Goal: Check status

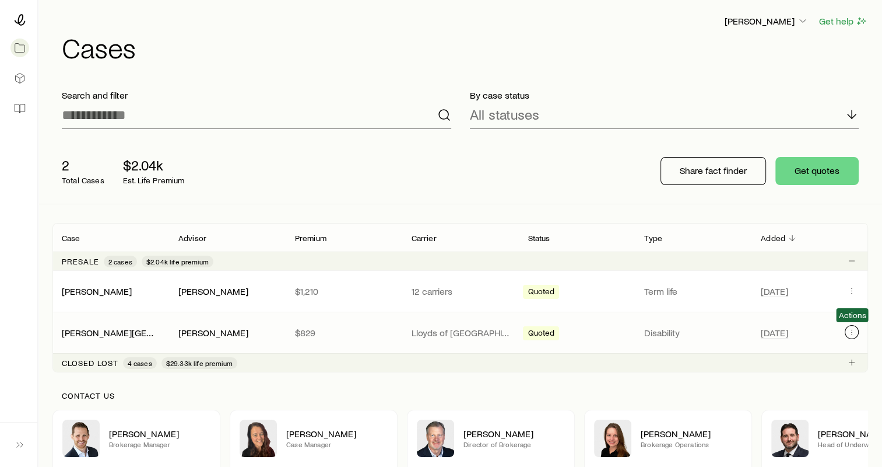
click at [849, 330] on icon "Client cases" at bounding box center [851, 331] width 9 height 9
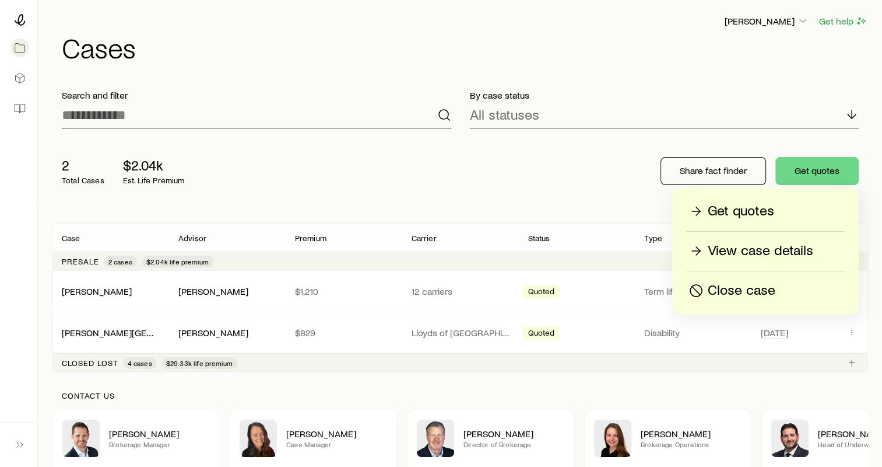
click at [761, 210] on p "Get quotes" at bounding box center [741, 211] width 66 height 19
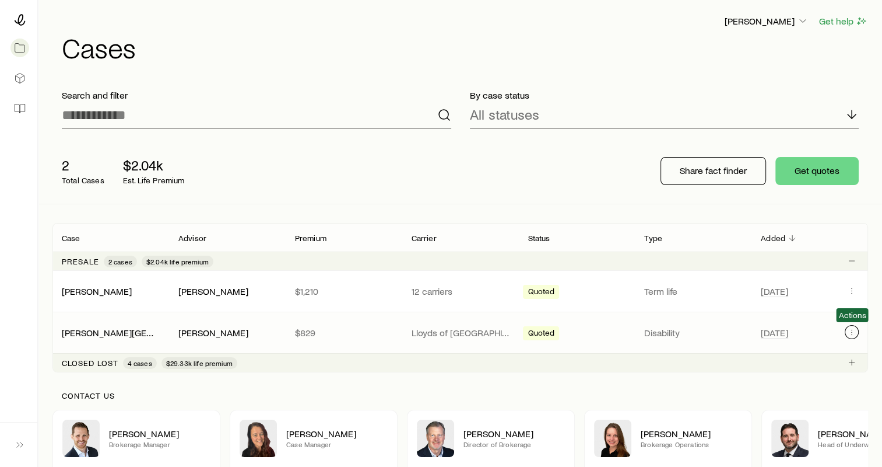
click at [855, 330] on icon "Client cases" at bounding box center [851, 331] width 9 height 9
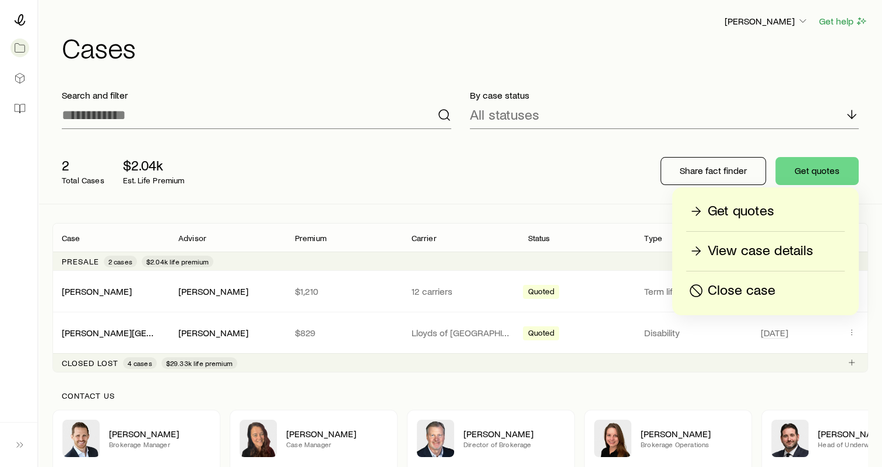
click at [745, 261] on div "Get quotes View case details Close case" at bounding box center [765, 251] width 187 height 128
click at [745, 250] on p "View case details" at bounding box center [761, 250] width 106 height 19
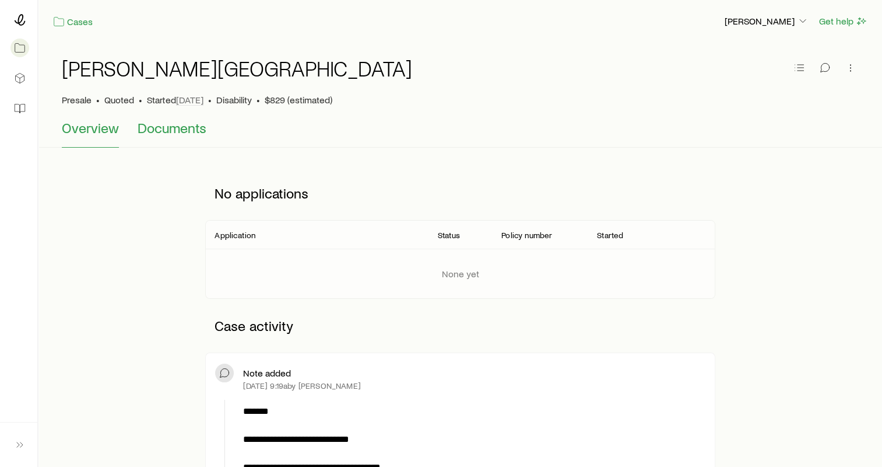
click at [179, 131] on span "Documents" at bounding box center [172, 128] width 69 height 16
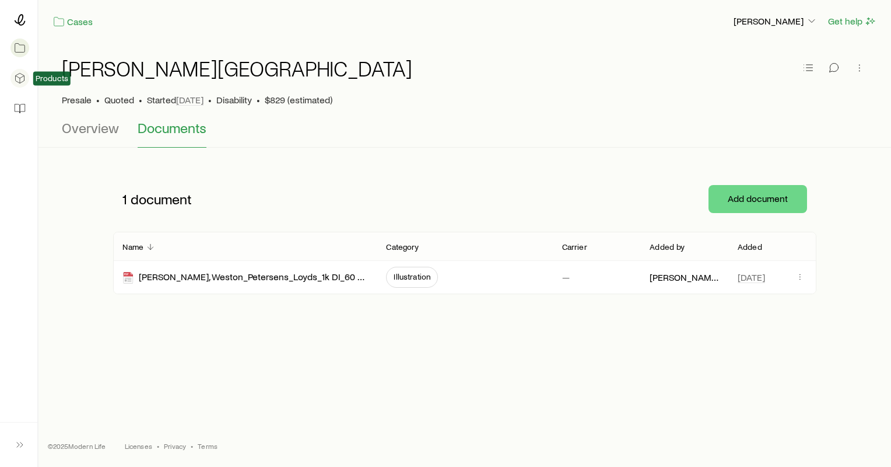
click at [22, 78] on icon at bounding box center [20, 78] width 12 height 12
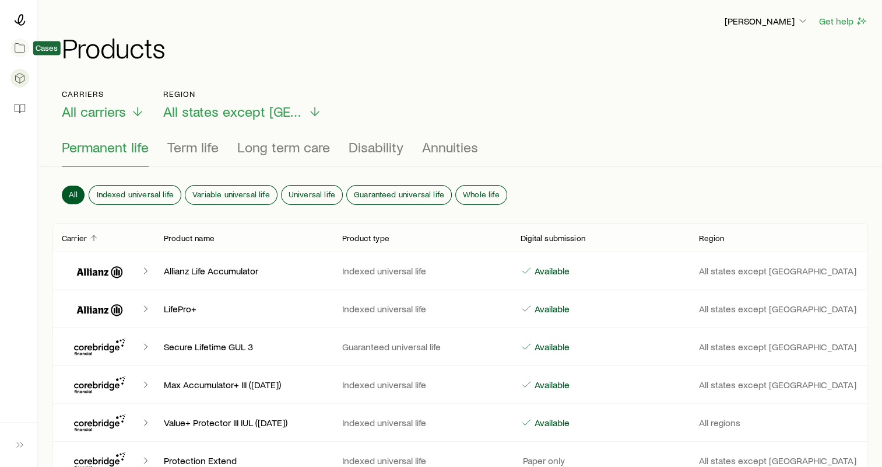
click at [22, 46] on icon at bounding box center [20, 48] width 12 height 12
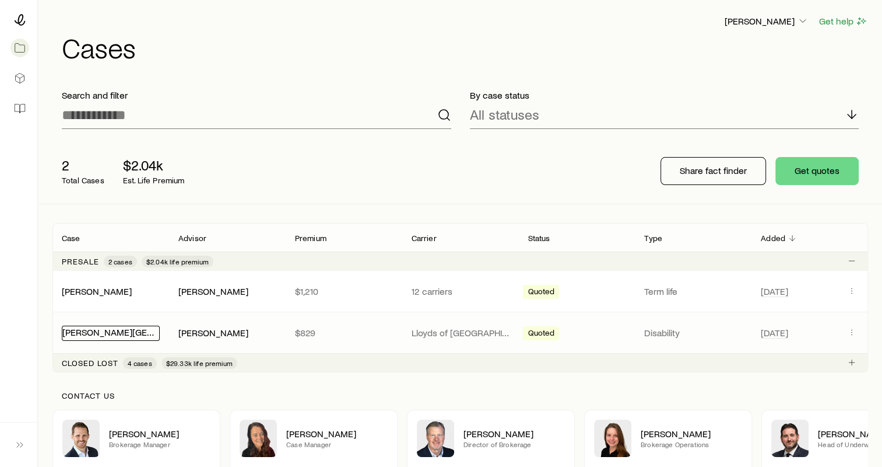
click at [107, 329] on link "[PERSON_NAME][GEOGRAPHIC_DATA]" at bounding box center [140, 331] width 157 height 11
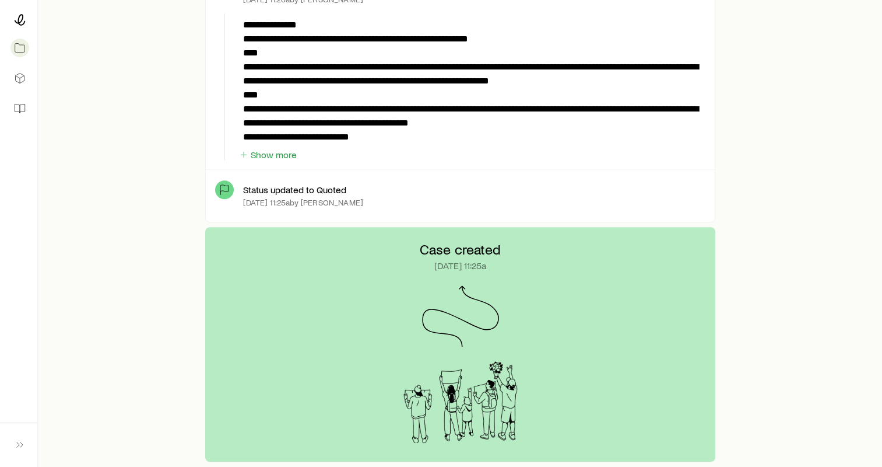
scroll to position [886, 0]
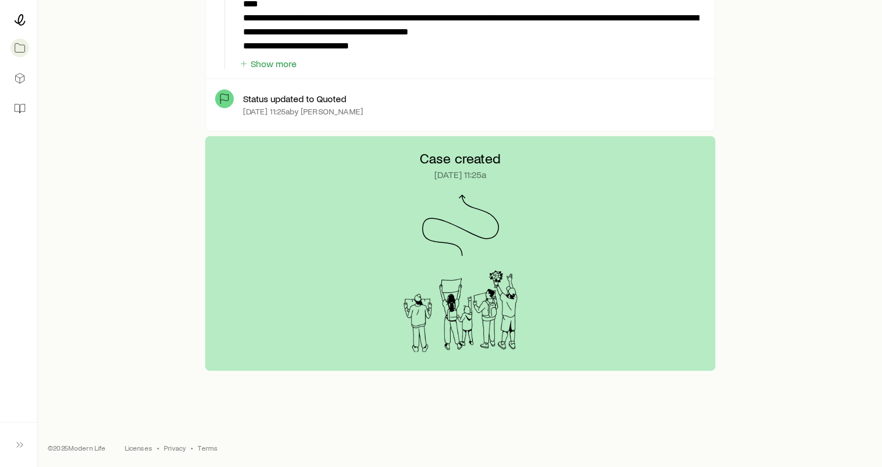
click at [504, 243] on div "Case created [DATE] 11:25a" at bounding box center [460, 253] width 510 height 234
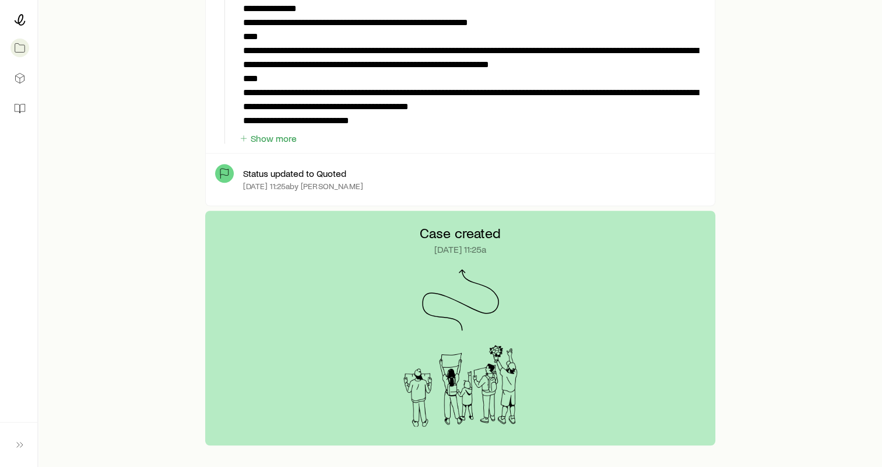
scroll to position [712, 0]
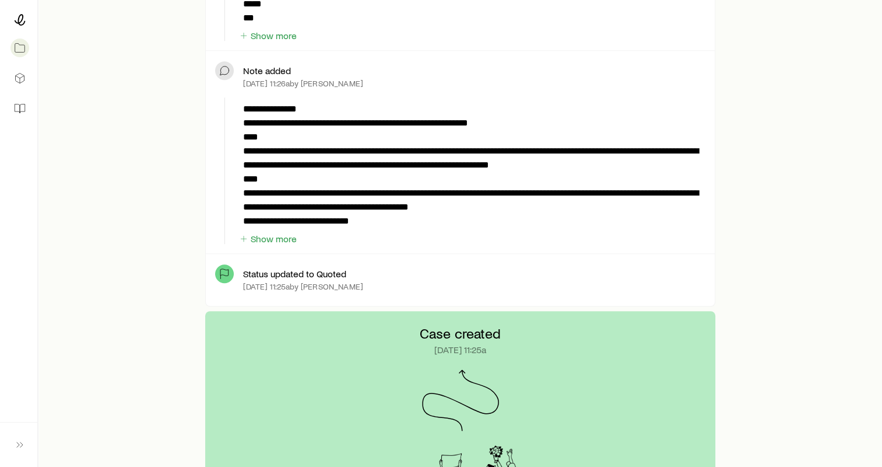
click at [297, 271] on p "Status updated to Quoted" at bounding box center [294, 274] width 103 height 12
click at [274, 238] on button "Show more" at bounding box center [268, 238] width 59 height 11
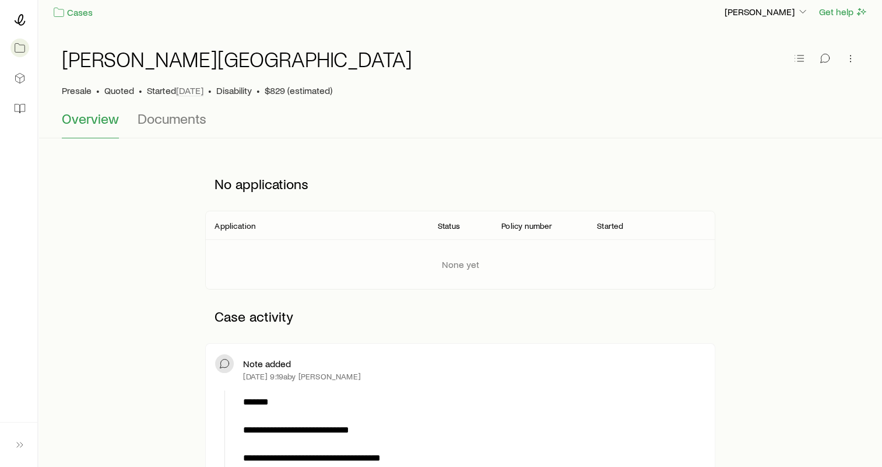
scroll to position [0, 0]
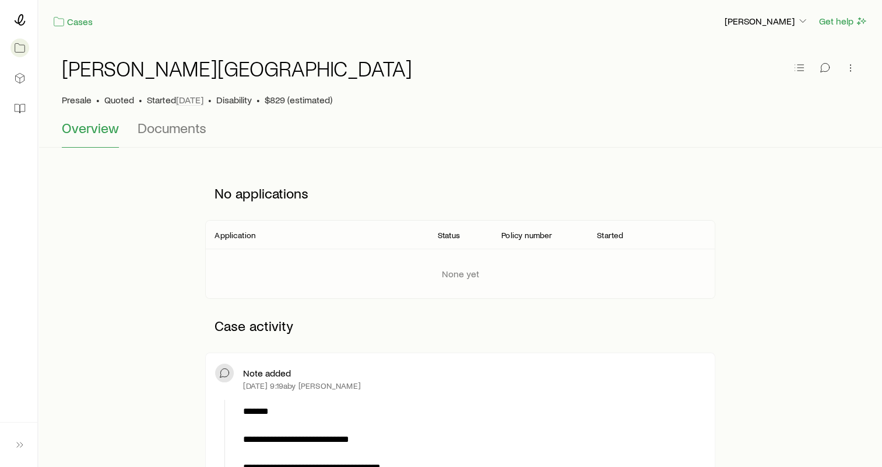
click at [336, 260] on div "None yet" at bounding box center [460, 273] width 528 height 50
click at [798, 21] on icon "button" at bounding box center [803, 21] width 12 height 12
click at [854, 64] on icon "button" at bounding box center [851, 68] width 12 height 12
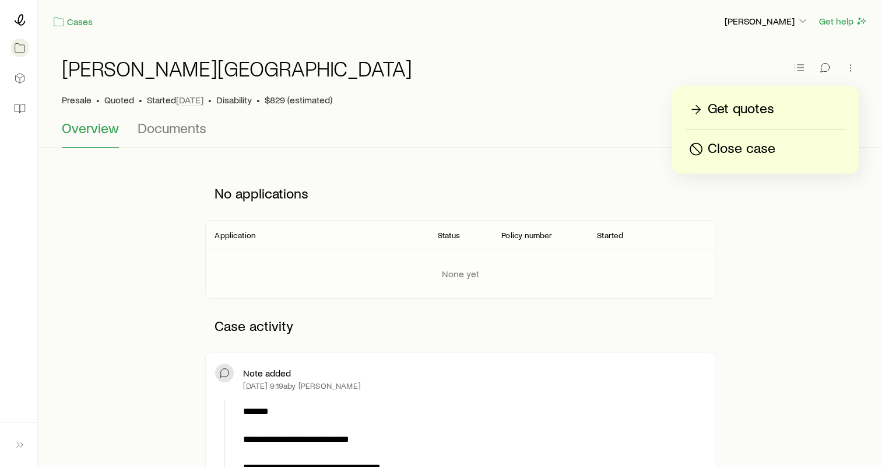
click at [728, 62] on div "[PERSON_NAME][GEOGRAPHIC_DATA]" at bounding box center [460, 75] width 797 height 37
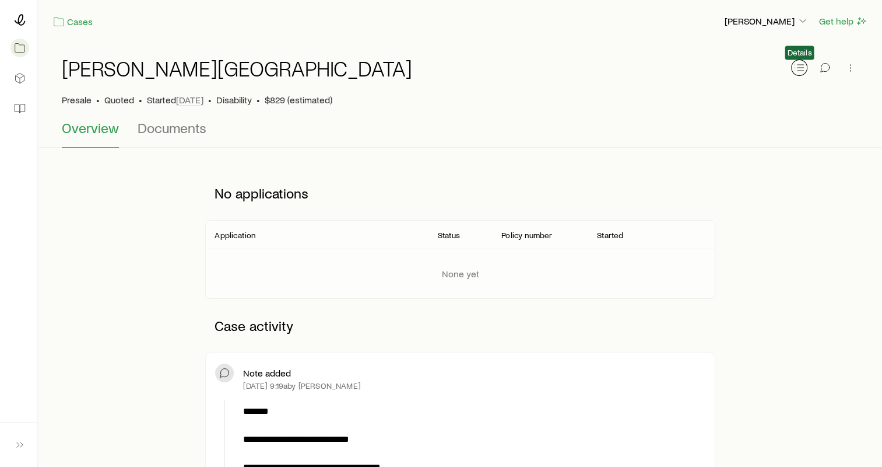
click at [794, 65] on icon "button" at bounding box center [800, 68] width 12 height 12
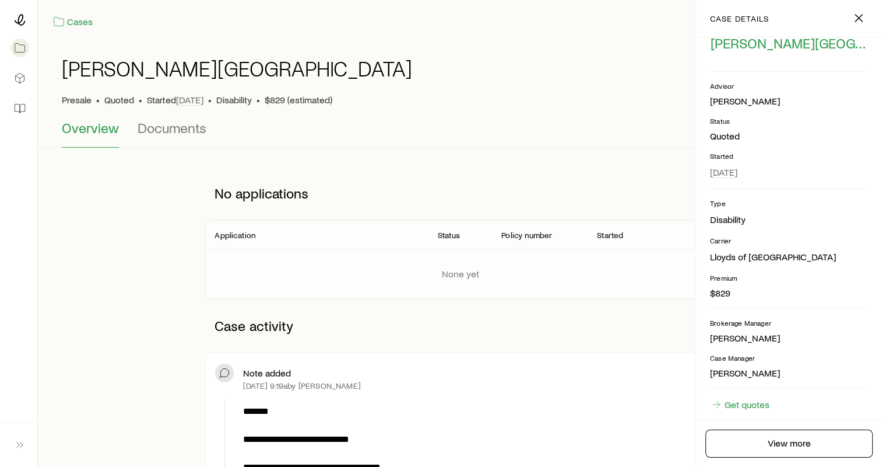
scroll to position [70, 0]
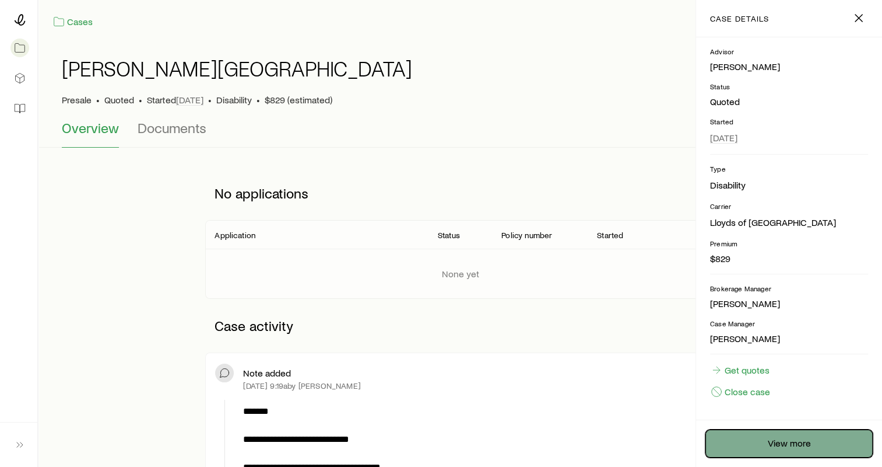
click at [782, 439] on link "View more" at bounding box center [789, 443] width 167 height 28
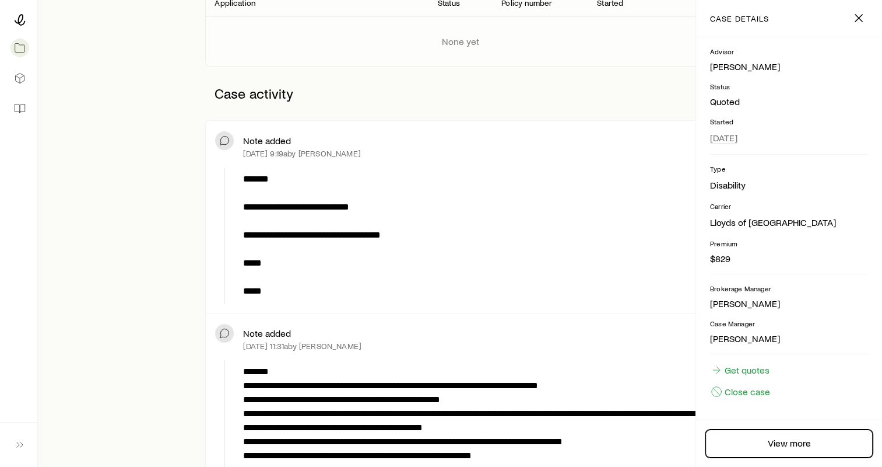
scroll to position [408, 0]
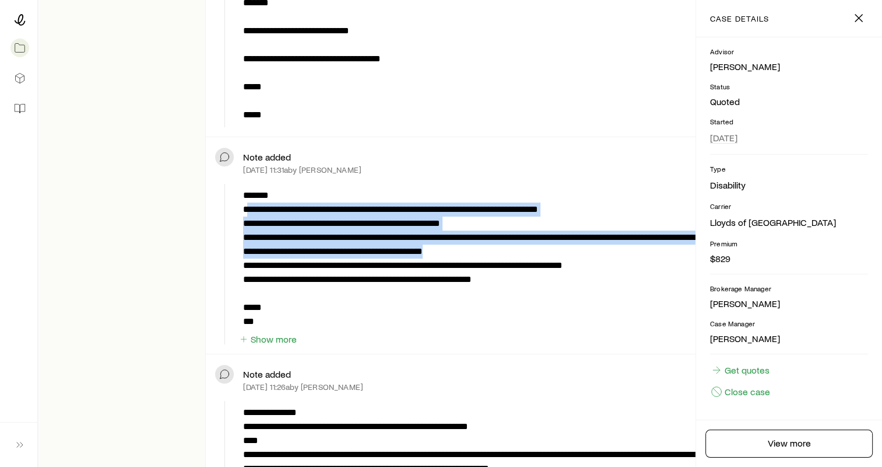
drag, startPoint x: 248, startPoint y: 205, endPoint x: 596, endPoint y: 250, distance: 350.4
click at [596, 250] on p "**********" at bounding box center [472, 258] width 458 height 140
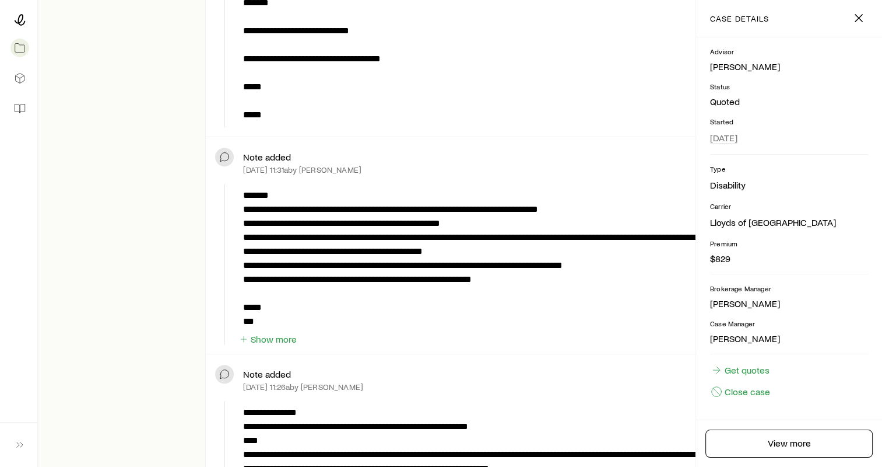
drag, startPoint x: 596, startPoint y: 250, endPoint x: 289, endPoint y: 200, distance: 310.8
click at [324, 197] on p "**********" at bounding box center [472, 258] width 458 height 140
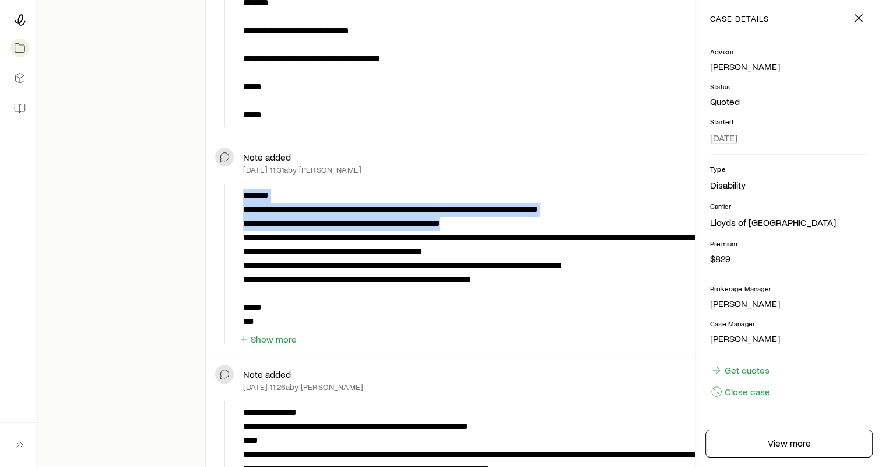
drag, startPoint x: 243, startPoint y: 208, endPoint x: 590, endPoint y: 226, distance: 348.1
click at [590, 226] on p "**********" at bounding box center [472, 258] width 458 height 140
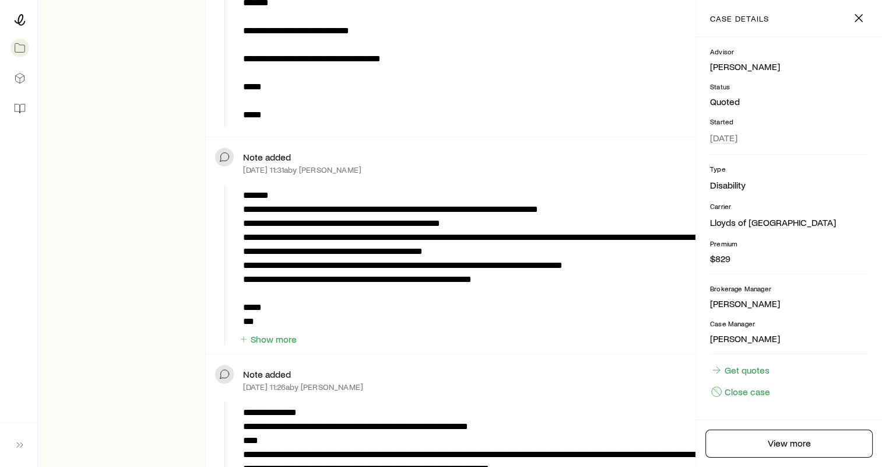
drag, startPoint x: 590, startPoint y: 226, endPoint x: 506, endPoint y: 291, distance: 106.4
click at [506, 292] on p "**********" at bounding box center [472, 258] width 458 height 140
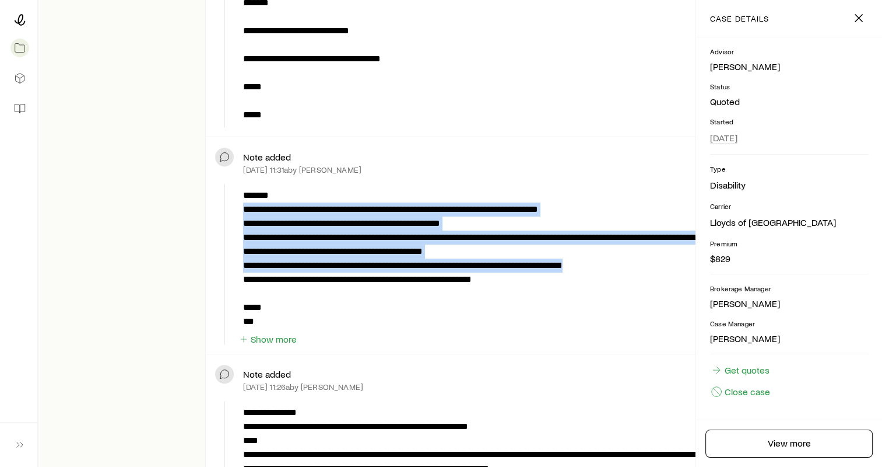
drag, startPoint x: 627, startPoint y: 266, endPoint x: 245, endPoint y: 211, distance: 385.9
click at [245, 211] on p "**********" at bounding box center [472, 258] width 458 height 140
copy p "**********"
